Goal: Communication & Community: Participate in discussion

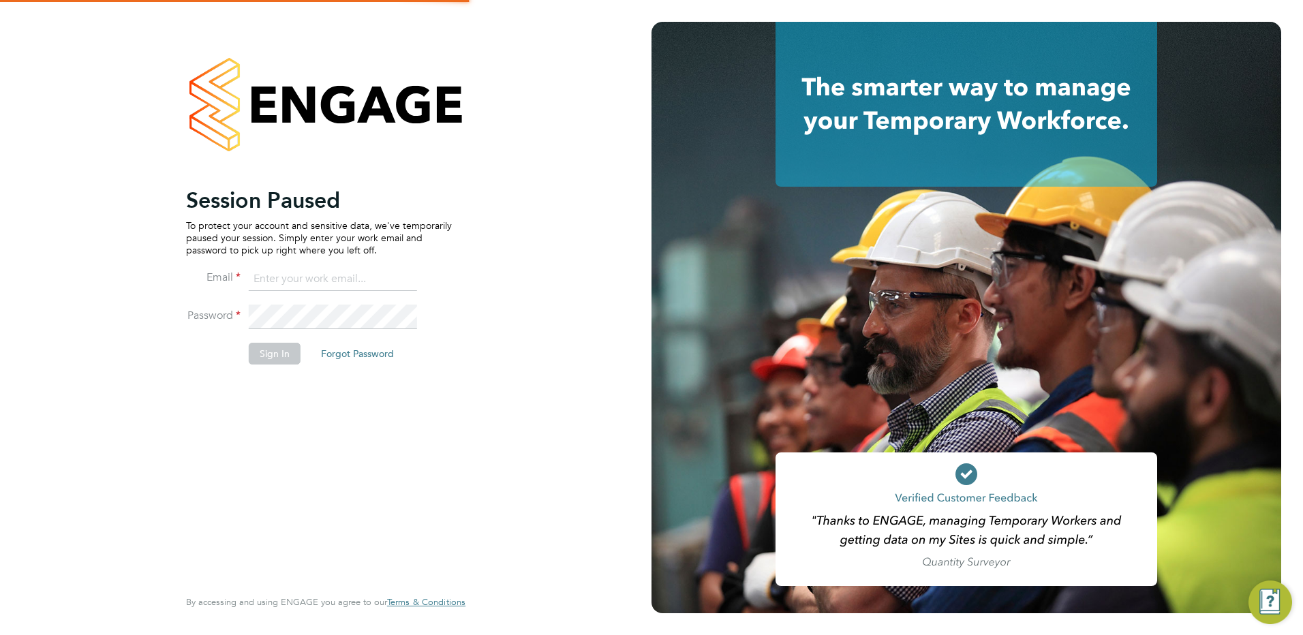
type input "patrick@tradelinerecruitment.co.uk"
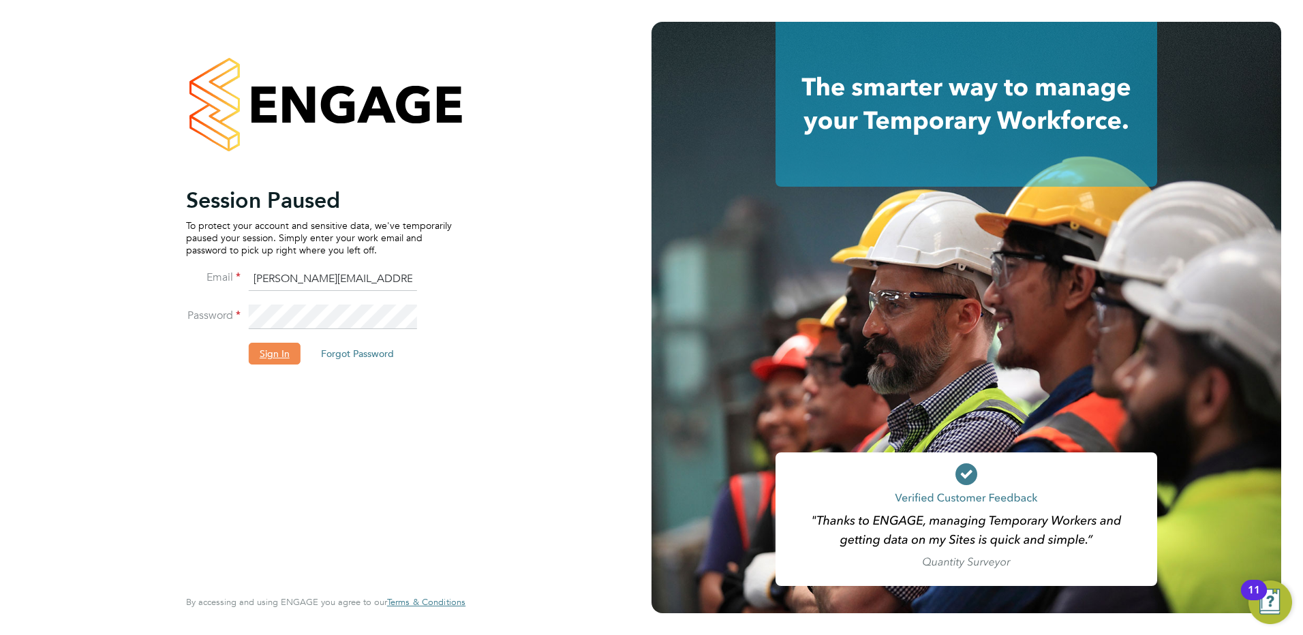
click at [265, 361] on button "Sign In" at bounding box center [275, 354] width 52 height 22
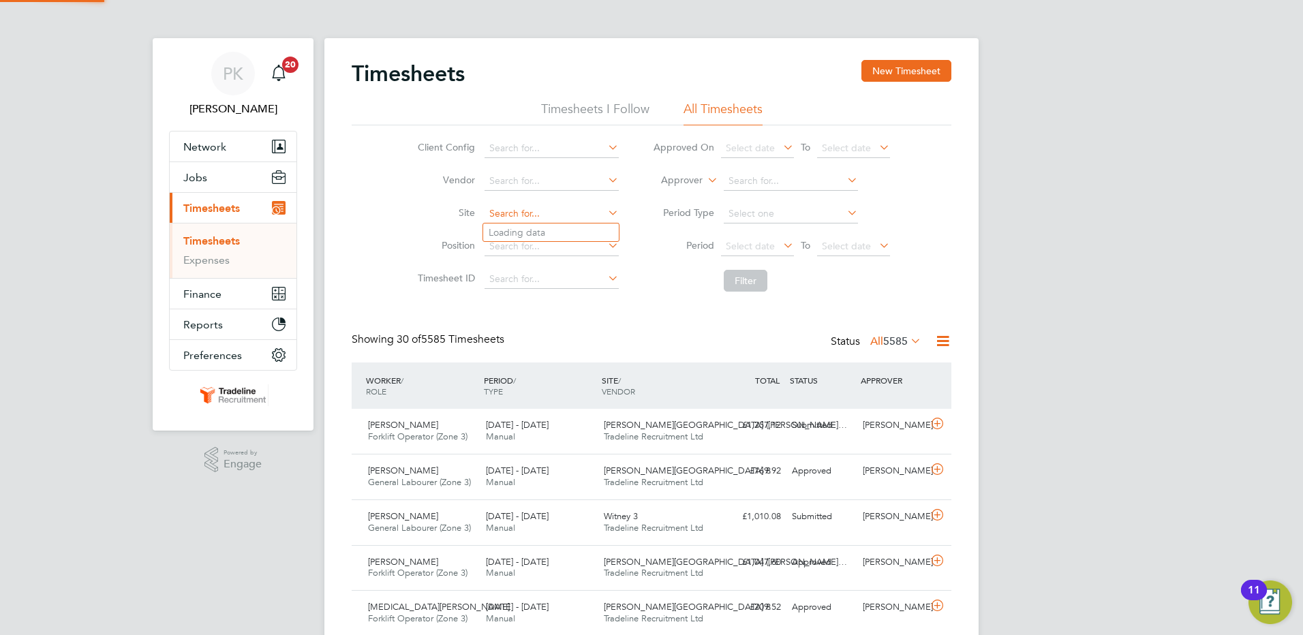
click at [527, 212] on input at bounding box center [552, 213] width 134 height 19
type input "Bulkington"
click at [754, 288] on button "Filter" at bounding box center [746, 281] width 44 height 22
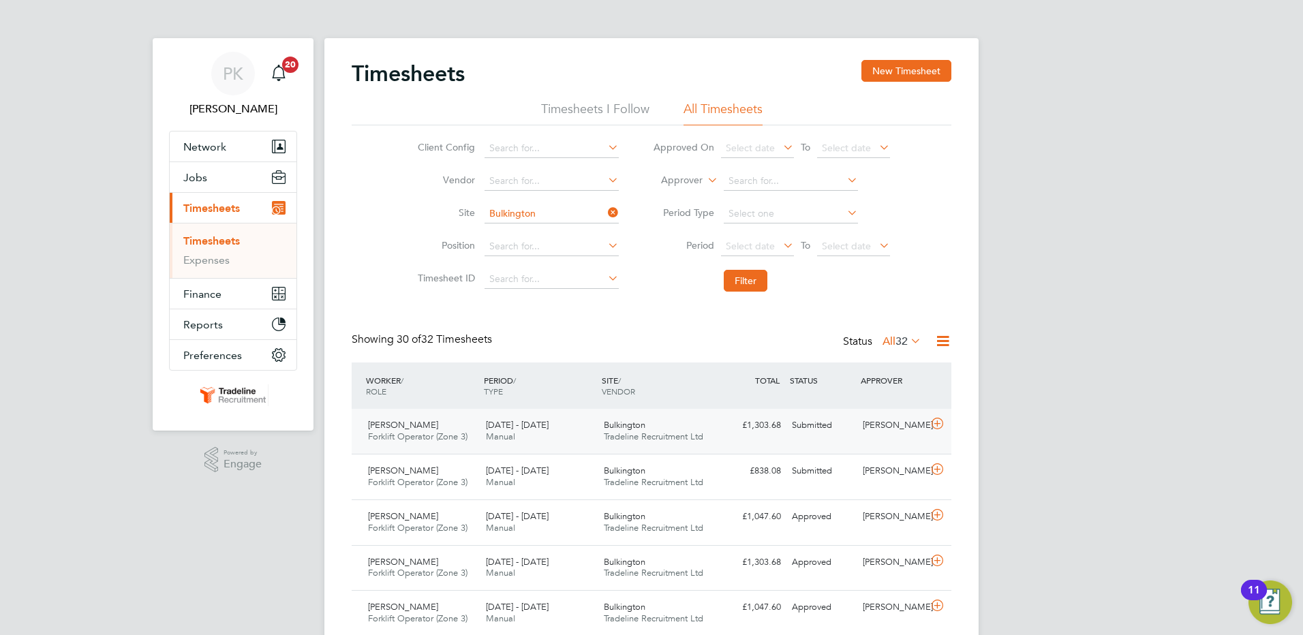
click at [843, 440] on div "Arturs Stalidzans Forklift Operator (Zone 3) 22 - 28 Sep 2025 22 - 28 Sep 2025 …" at bounding box center [652, 431] width 600 height 45
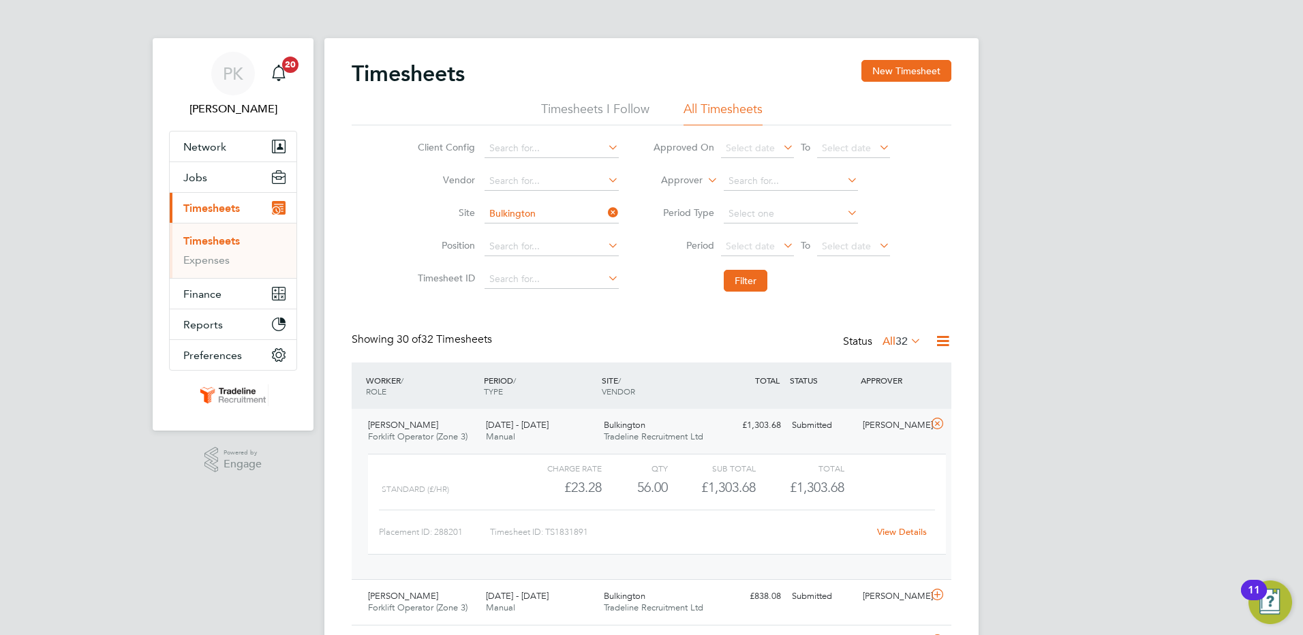
click at [892, 535] on link "View Details" at bounding box center [902, 532] width 50 height 12
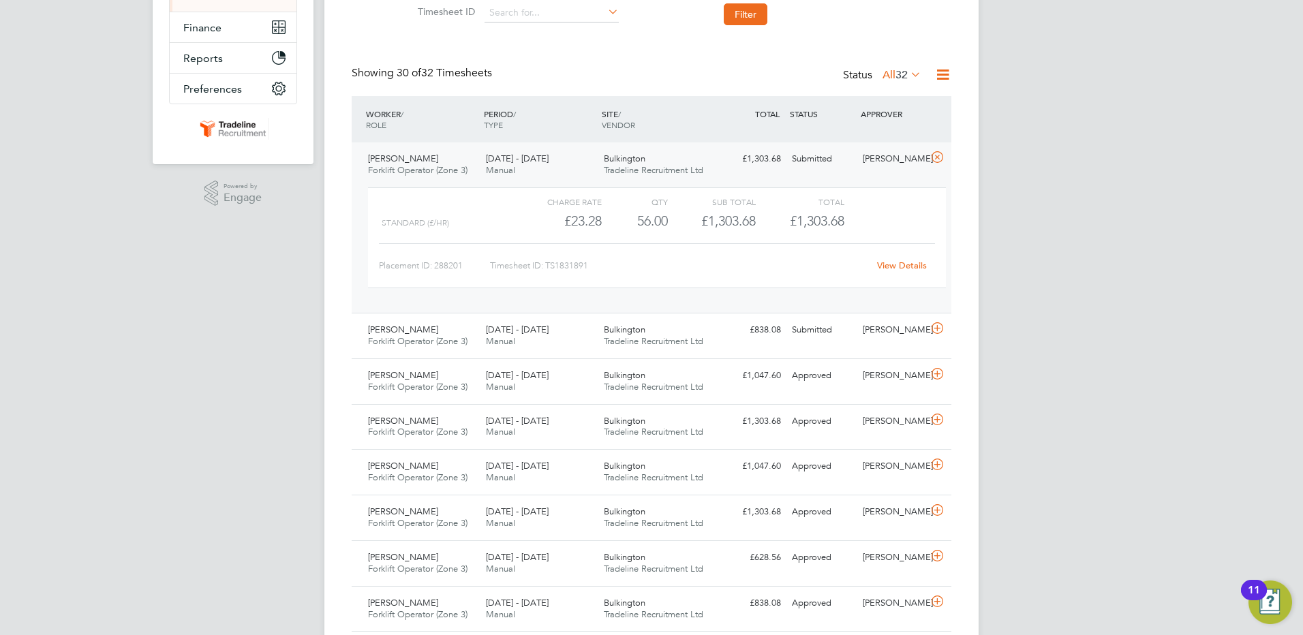
scroll to position [273, 0]
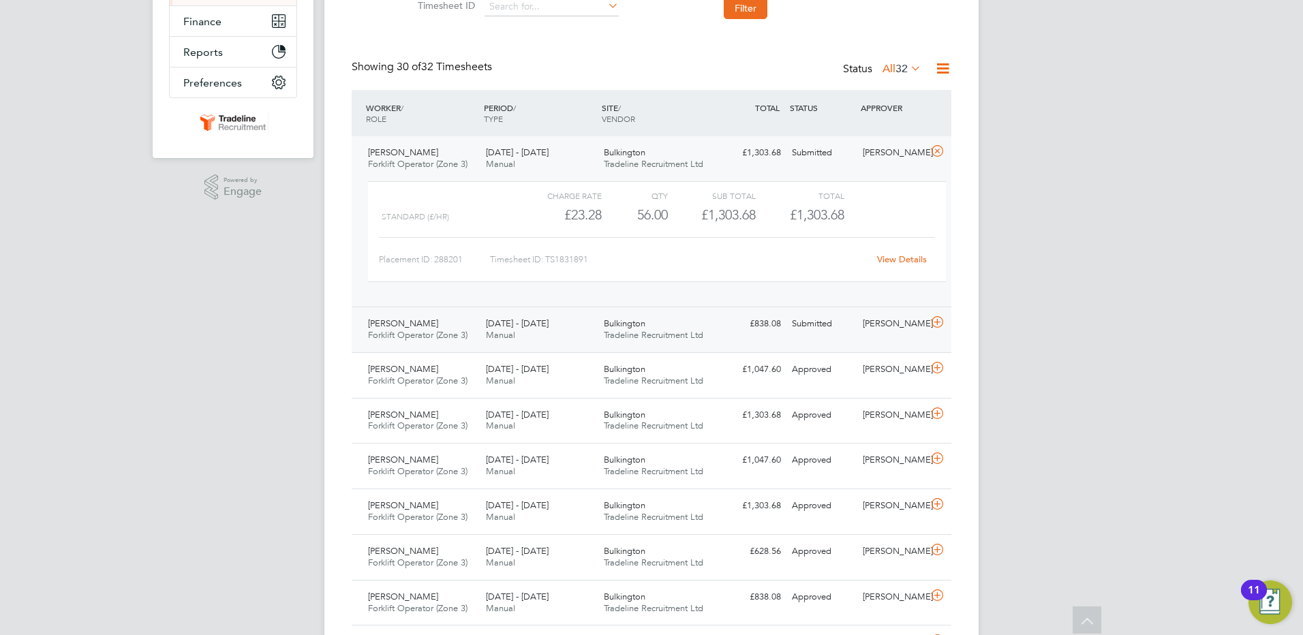
click at [854, 322] on div "Submitted" at bounding box center [821, 324] width 71 height 22
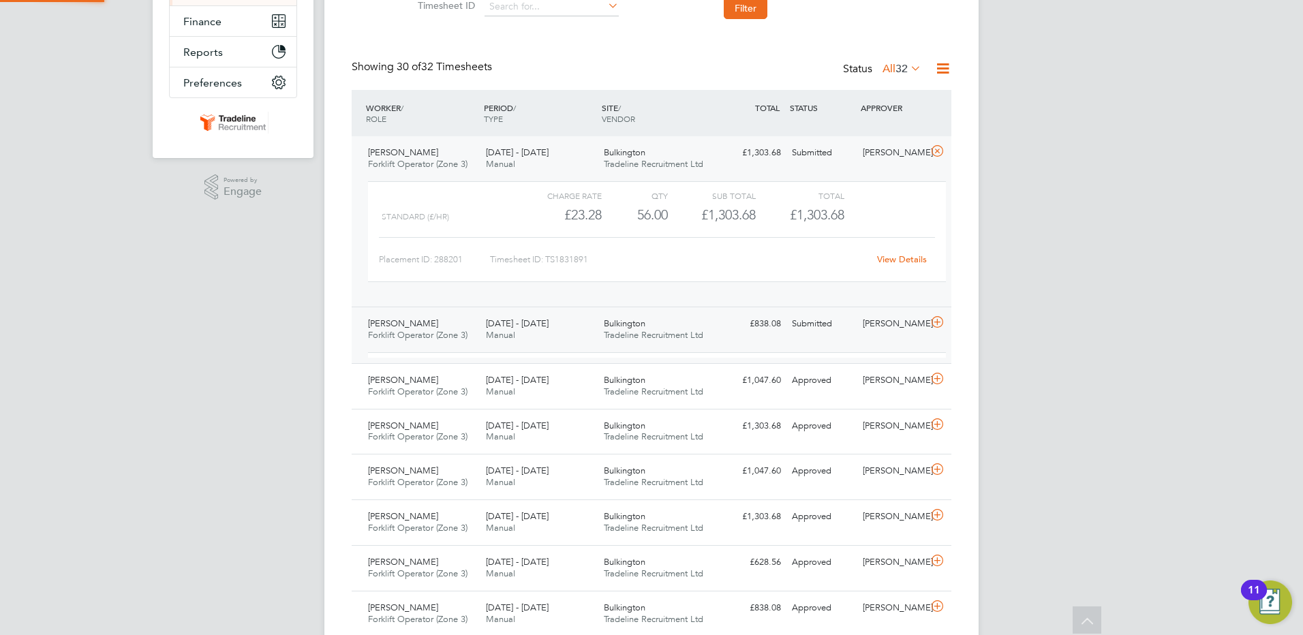
scroll to position [23, 133]
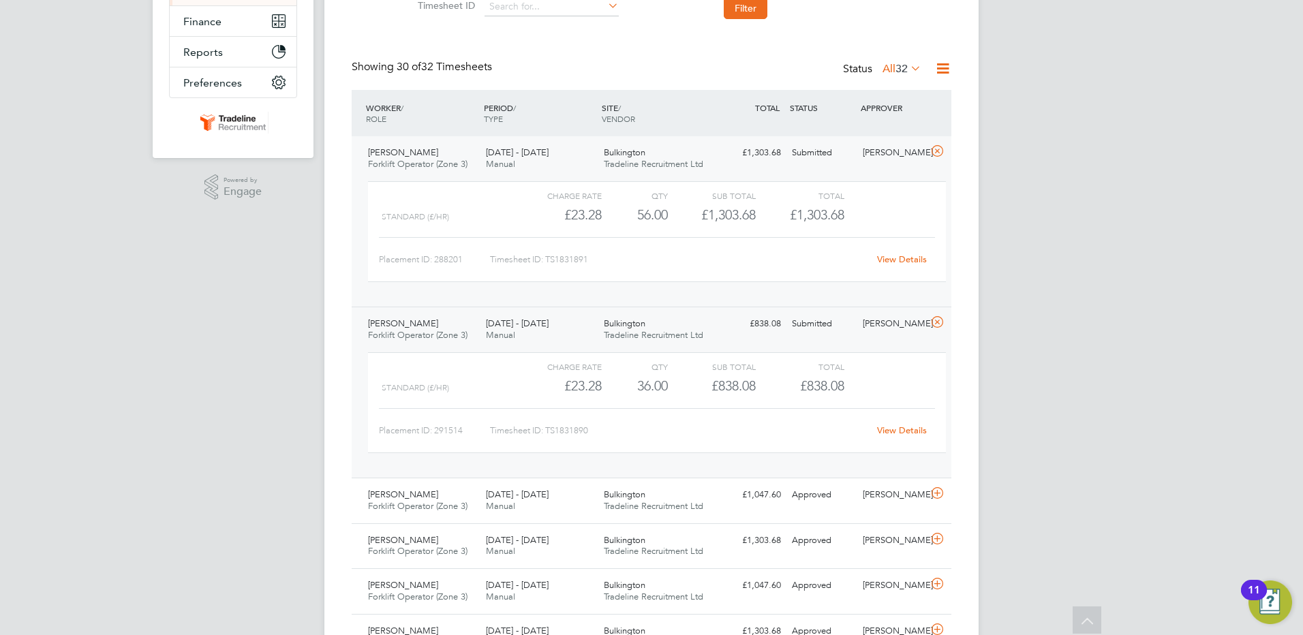
click at [895, 431] on link "View Details" at bounding box center [902, 431] width 50 height 12
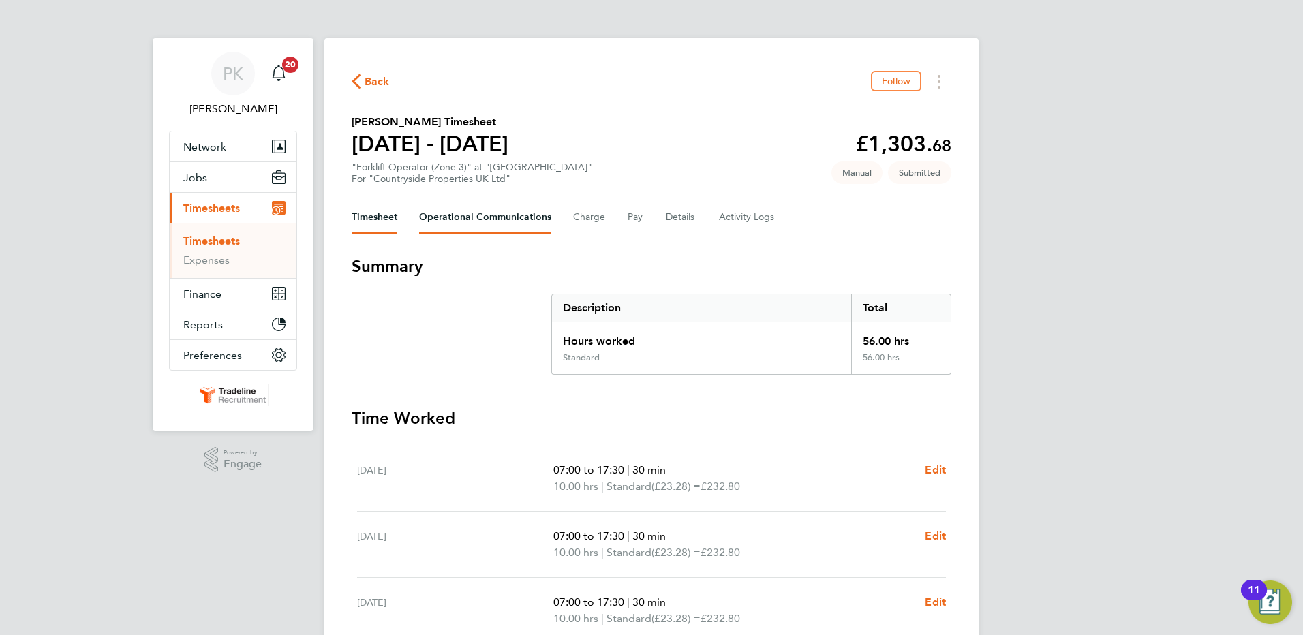
click at [528, 227] on Communications-tab "Operational Communications" at bounding box center [485, 217] width 132 height 33
click at [527, 221] on Communications-tab "Operational Communications" at bounding box center [485, 217] width 132 height 33
click at [532, 218] on Communications-tab "Operational Communications" at bounding box center [485, 217] width 132 height 33
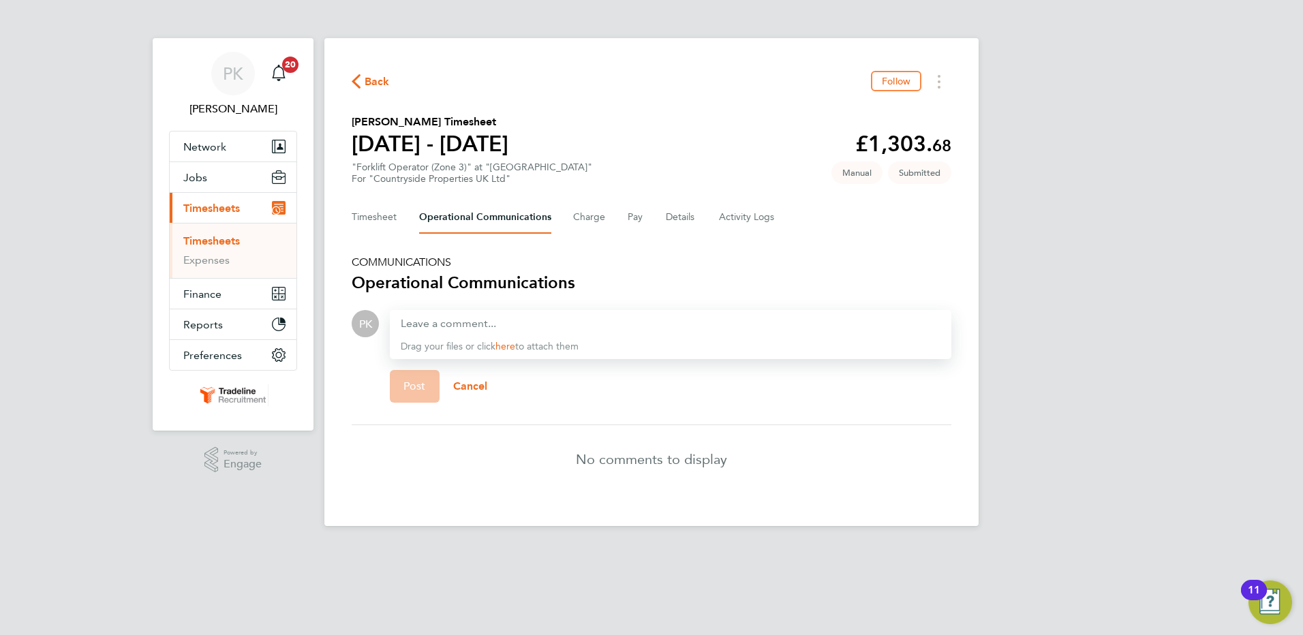
click at [534, 318] on div at bounding box center [671, 324] width 540 height 16
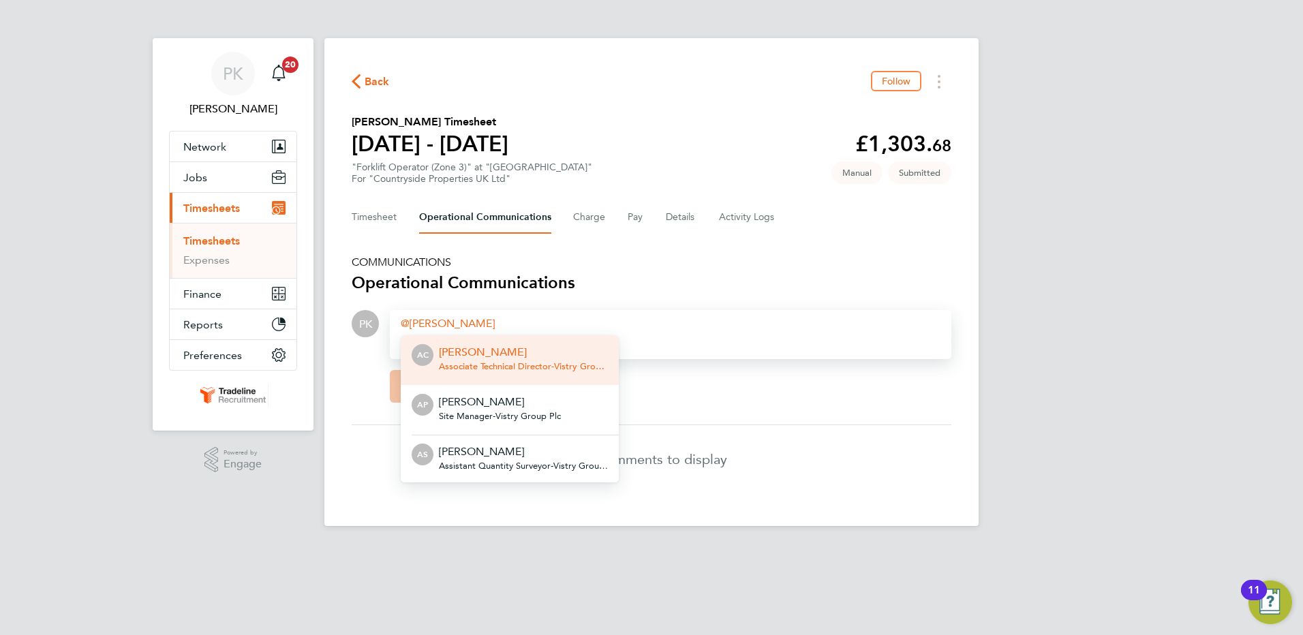
drag, startPoint x: 508, startPoint y: 399, endPoint x: 512, endPoint y: 384, distance: 15.5
click at [508, 399] on p "[PERSON_NAME]" at bounding box center [500, 402] width 122 height 16
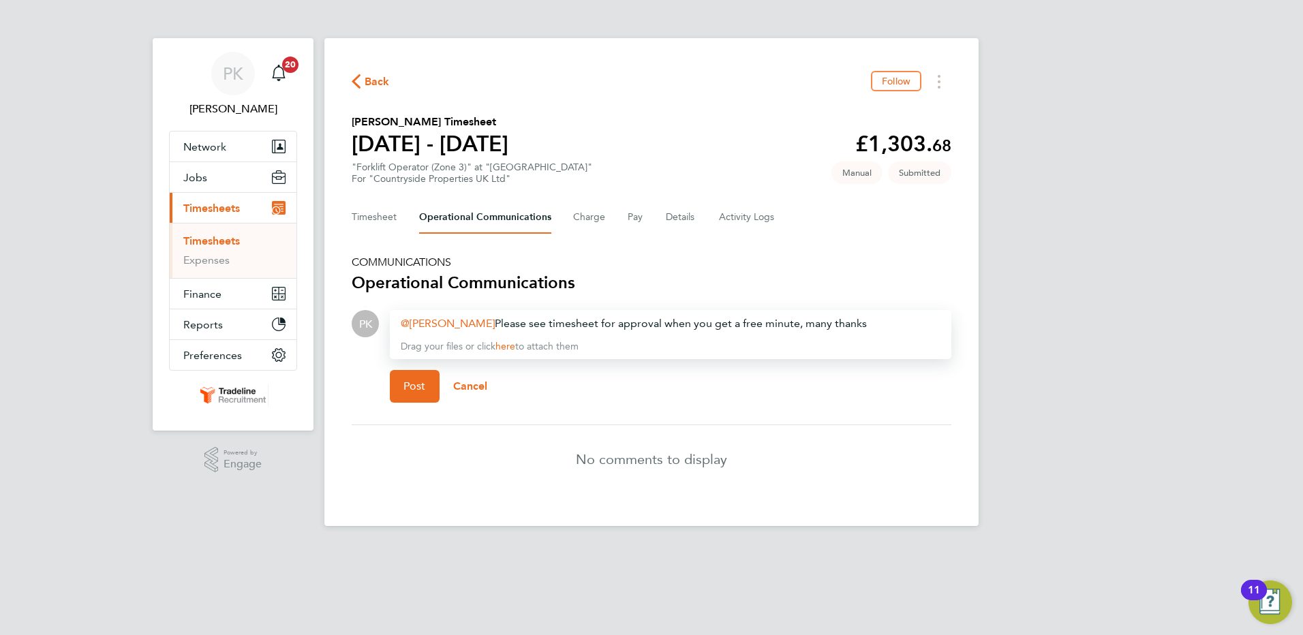
drag, startPoint x: 483, startPoint y: 321, endPoint x: 853, endPoint y: 339, distance: 370.5
click at [853, 339] on div "Adam Parsons ​ Please see timesheet for approval when you get a free minute, ma…" at bounding box center [671, 334] width 562 height 49
copy div "Please see timesheet for approval when you get a free minute, many thanks"
click at [411, 386] on span "Post" at bounding box center [414, 387] width 22 height 14
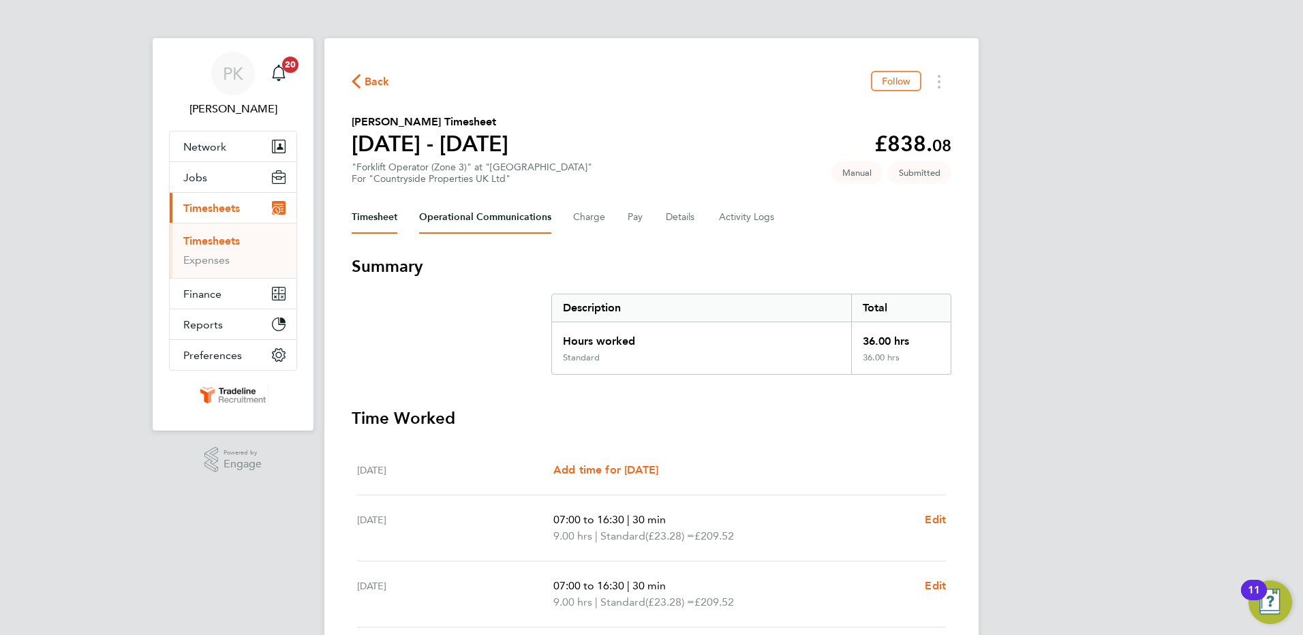
click at [495, 211] on Communications-tab "Operational Communications" at bounding box center [485, 217] width 132 height 33
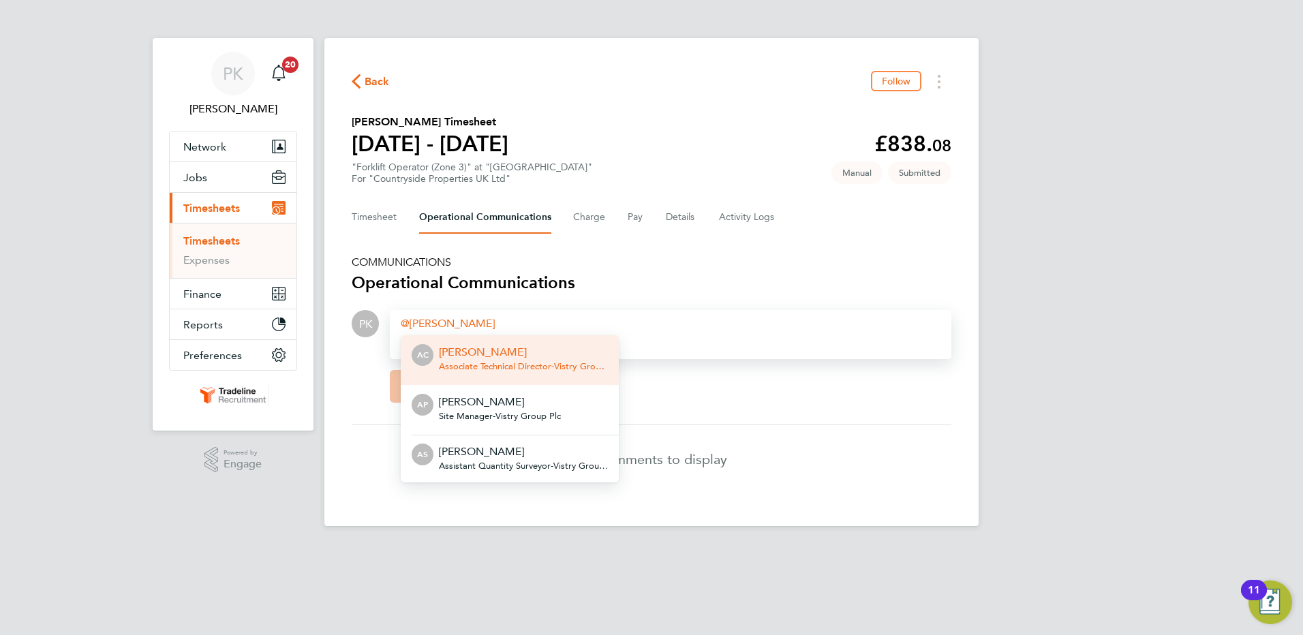
click at [506, 411] on span "Site Manager - Vistry Group Plc" at bounding box center [500, 416] width 122 height 11
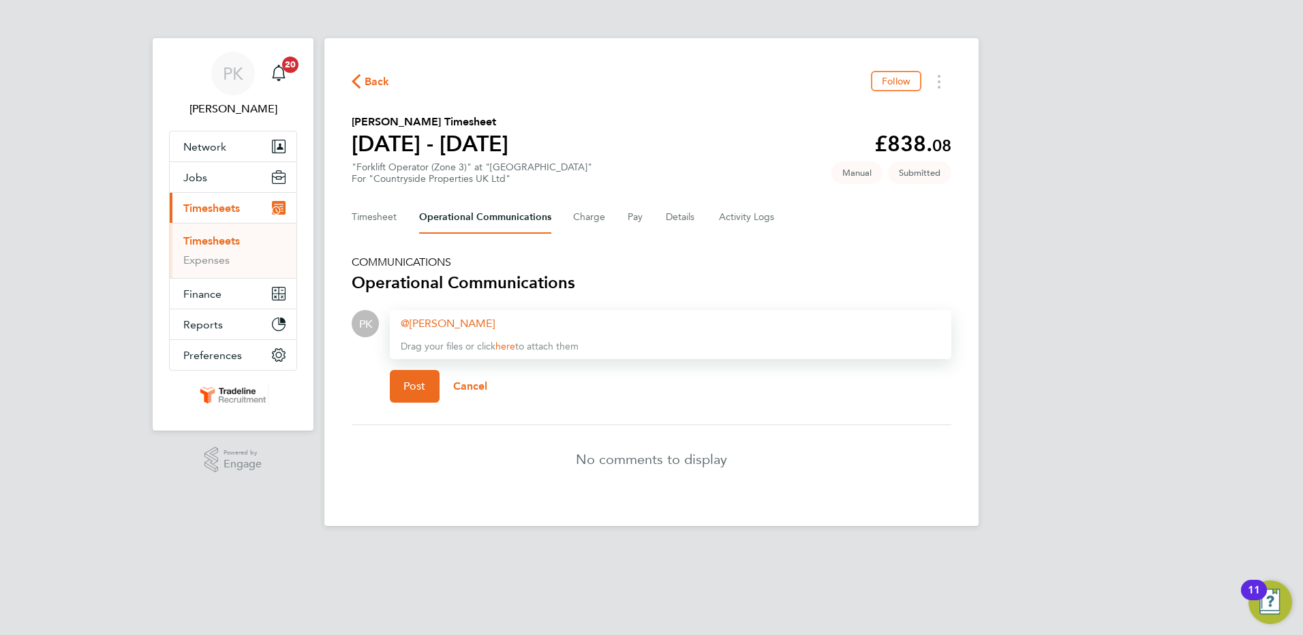
paste div
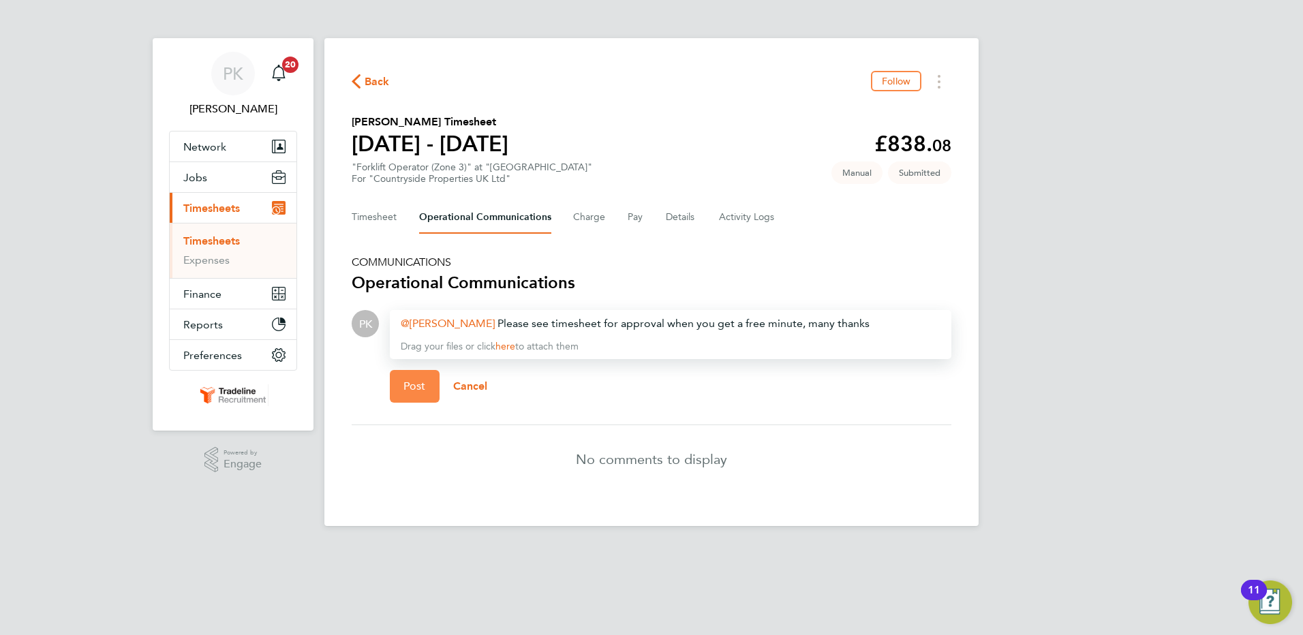
click at [424, 388] on span "Post" at bounding box center [414, 387] width 22 height 14
